Goal: Navigation & Orientation: Find specific page/section

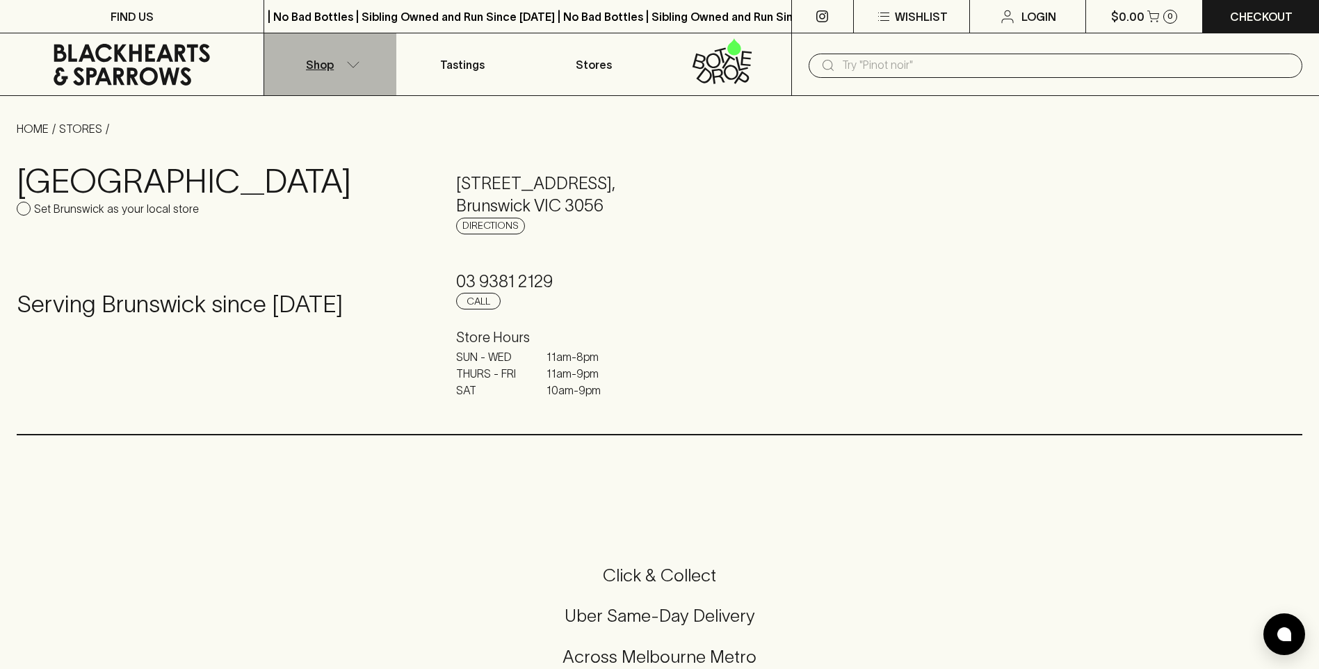
click at [350, 63] on icon "button" at bounding box center [353, 64] width 14 height 7
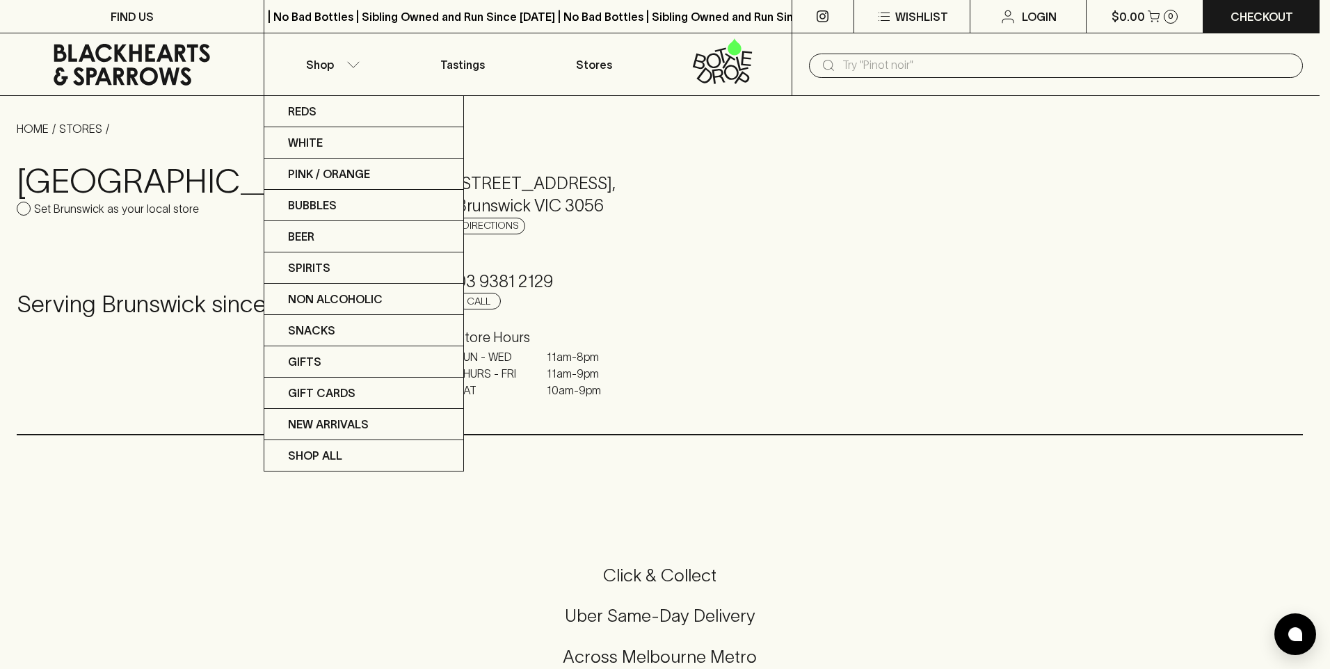
click at [463, 67] on div at bounding box center [665, 334] width 1330 height 669
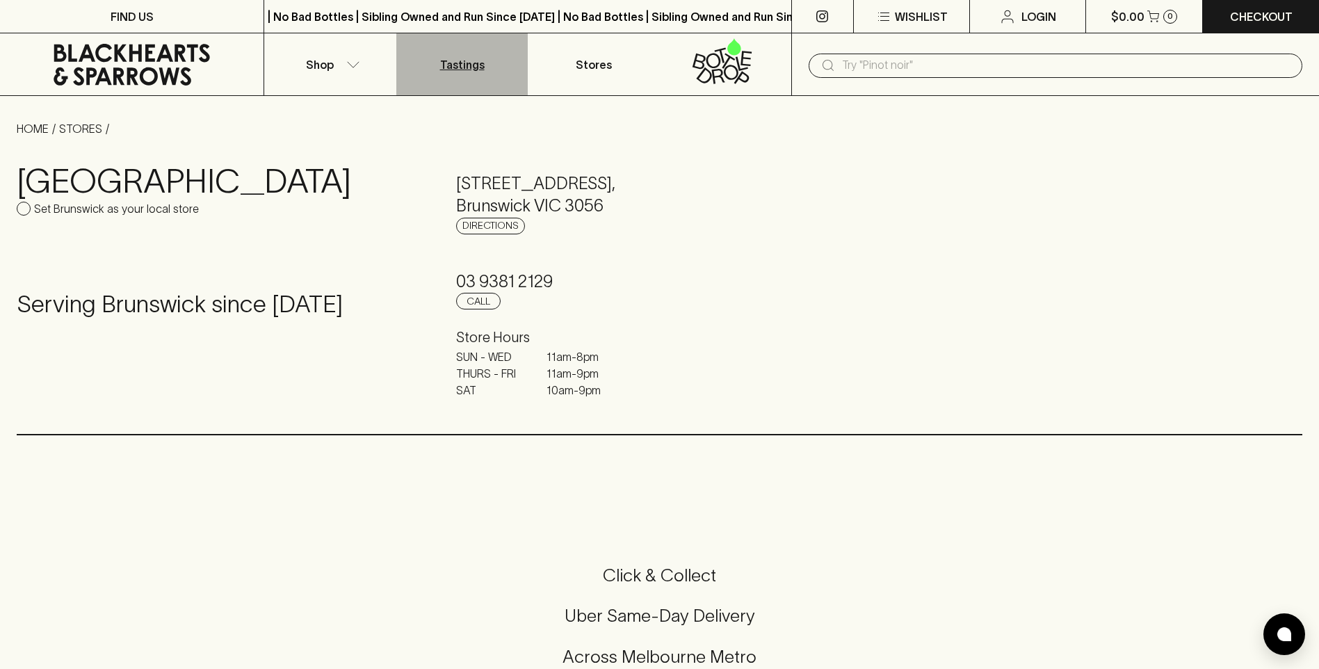
click at [454, 65] on p "Tastings" at bounding box center [462, 64] width 45 height 17
